Goal: Task Accomplishment & Management: Use online tool/utility

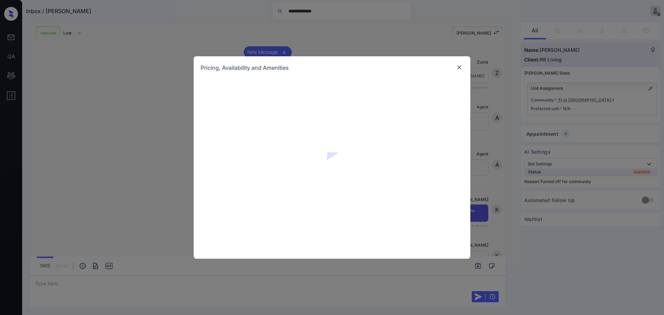
scroll to position [282, 0]
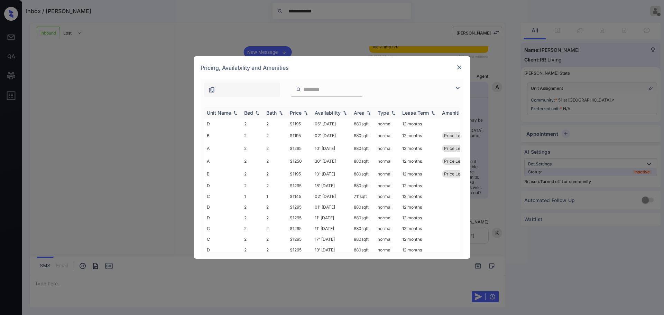
click at [291, 113] on div "Price" at bounding box center [296, 113] width 12 height 6
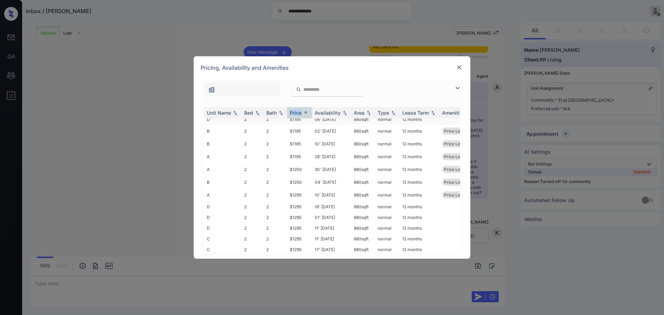
scroll to position [0, 0]
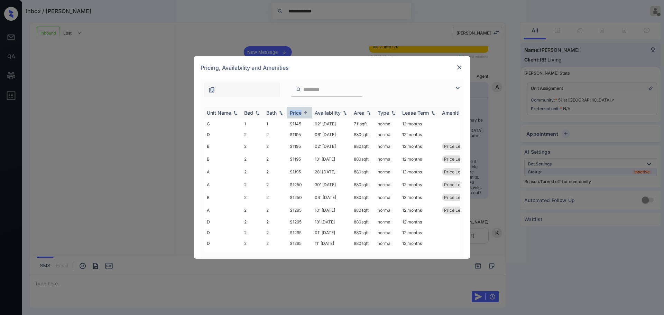
click at [294, 112] on div "Price" at bounding box center [296, 113] width 12 height 6
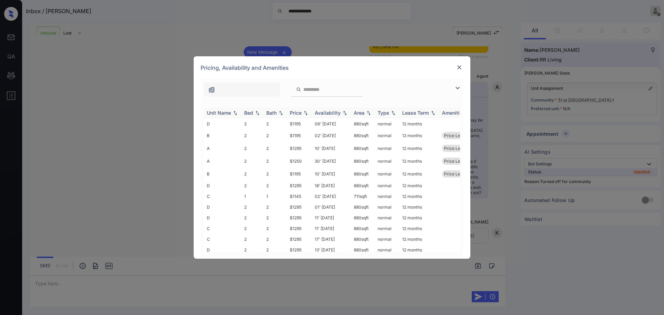
click at [294, 112] on div "Price" at bounding box center [296, 113] width 12 height 6
click at [301, 111] on div "Price" at bounding box center [296, 113] width 12 height 6
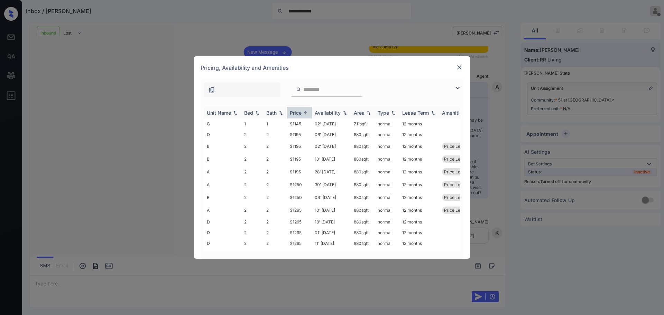
click at [301, 111] on div "Price" at bounding box center [296, 113] width 12 height 6
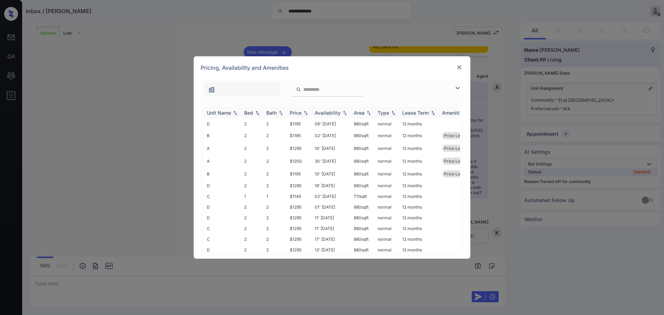
click at [301, 111] on div "Price" at bounding box center [296, 113] width 12 height 6
click at [459, 85] on img at bounding box center [458, 88] width 8 height 8
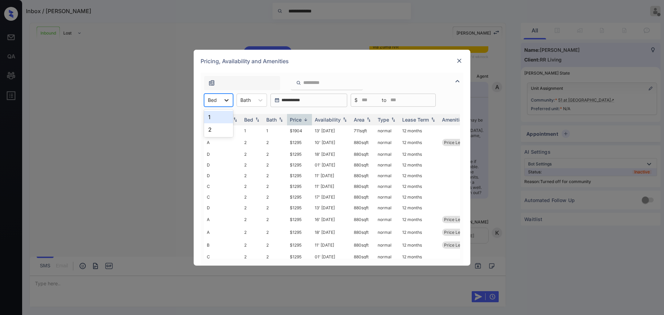
click at [222, 100] on div at bounding box center [226, 100] width 12 height 12
click at [219, 113] on div "1" at bounding box center [218, 117] width 29 height 12
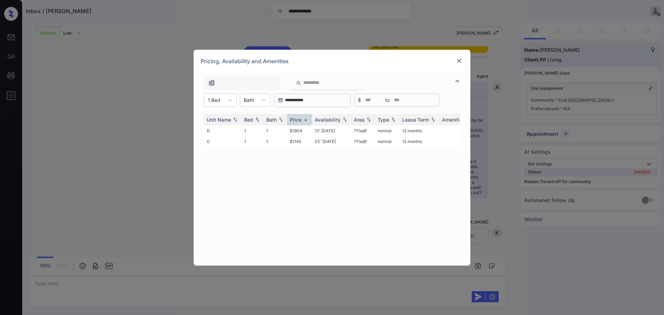
click at [462, 59] on img at bounding box center [459, 60] width 7 height 7
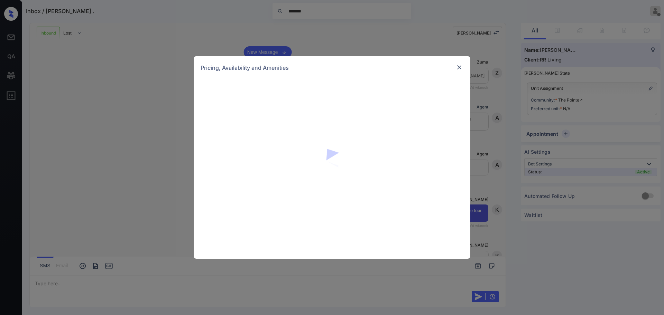
scroll to position [412, 0]
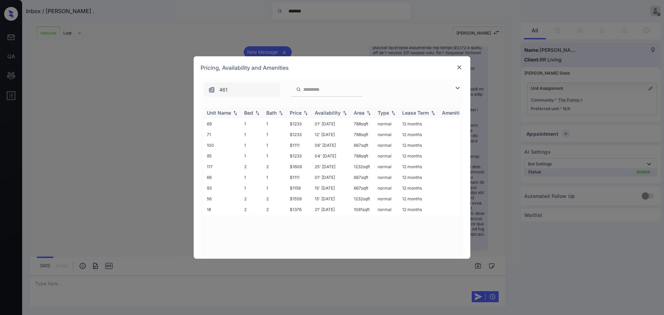
click at [296, 112] on div "Price" at bounding box center [296, 113] width 12 height 6
click at [459, 65] on img at bounding box center [459, 67] width 7 height 7
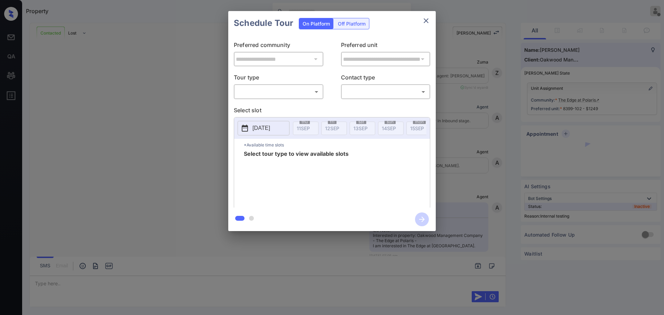
scroll to position [4909, 0]
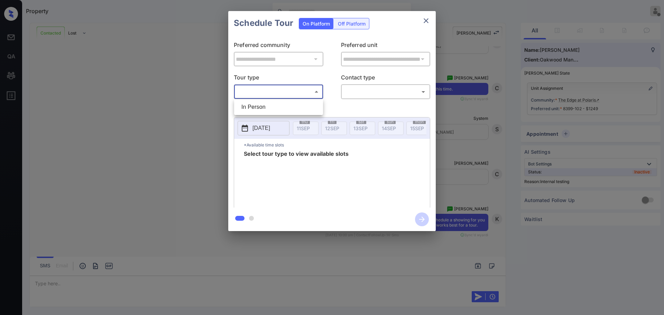
click at [254, 95] on body "Property [PERSON_NAME] G Offline Set yourself online Set yourself on break Prof…" at bounding box center [332, 157] width 664 height 315
click at [167, 113] on div at bounding box center [332, 157] width 664 height 315
click at [422, 23] on icon "close" at bounding box center [426, 21] width 8 height 8
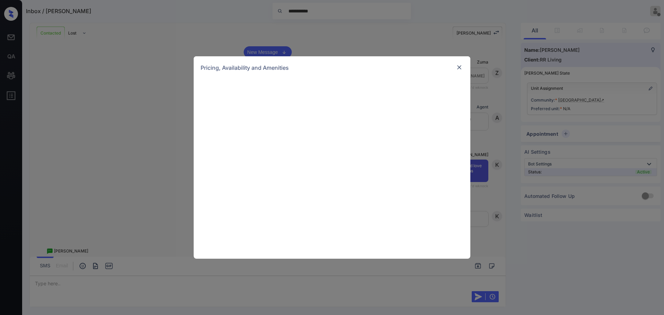
scroll to position [1948, 0]
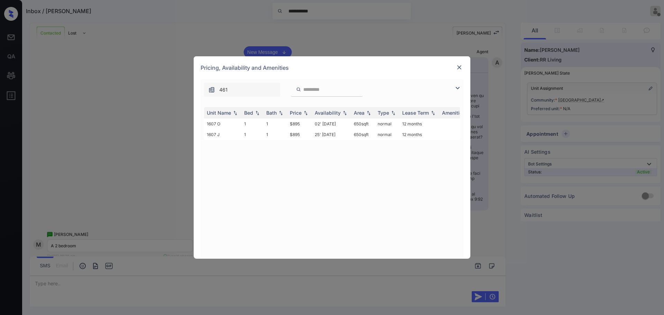
click at [463, 65] on img at bounding box center [459, 67] width 7 height 7
